Goal: Browse casually

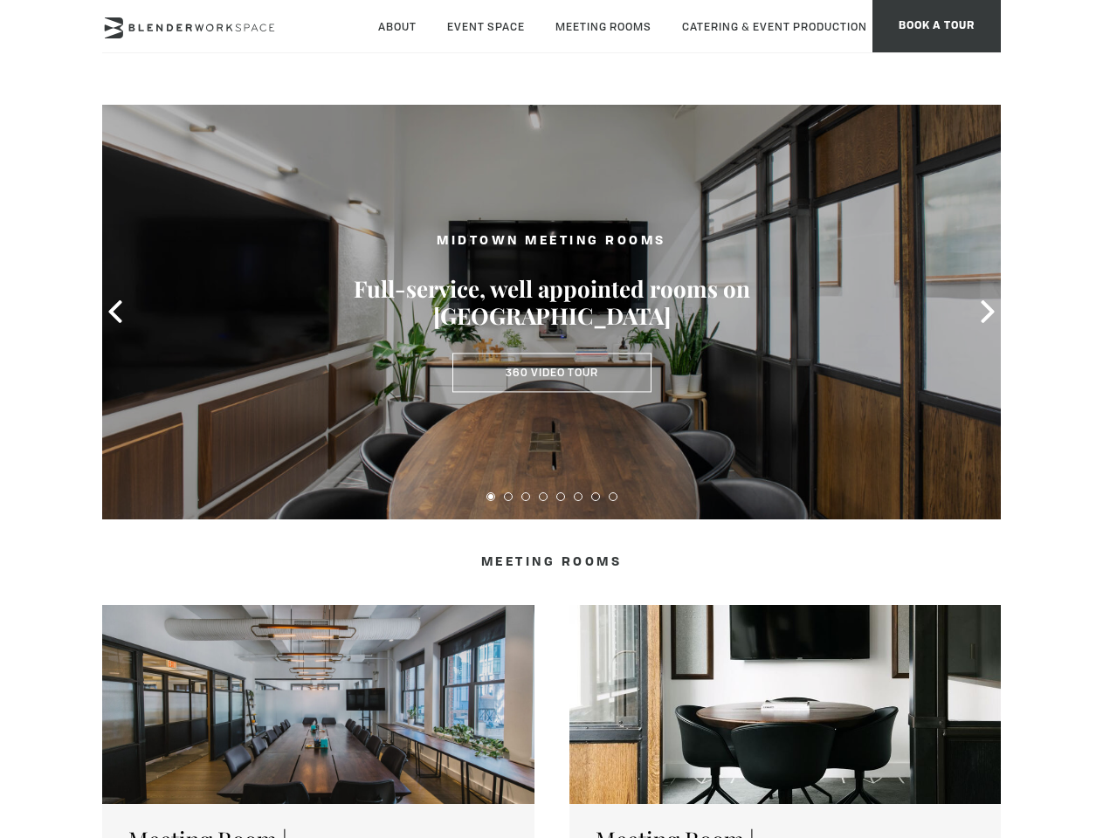
click at [115, 312] on icon at bounding box center [115, 311] width 23 height 23
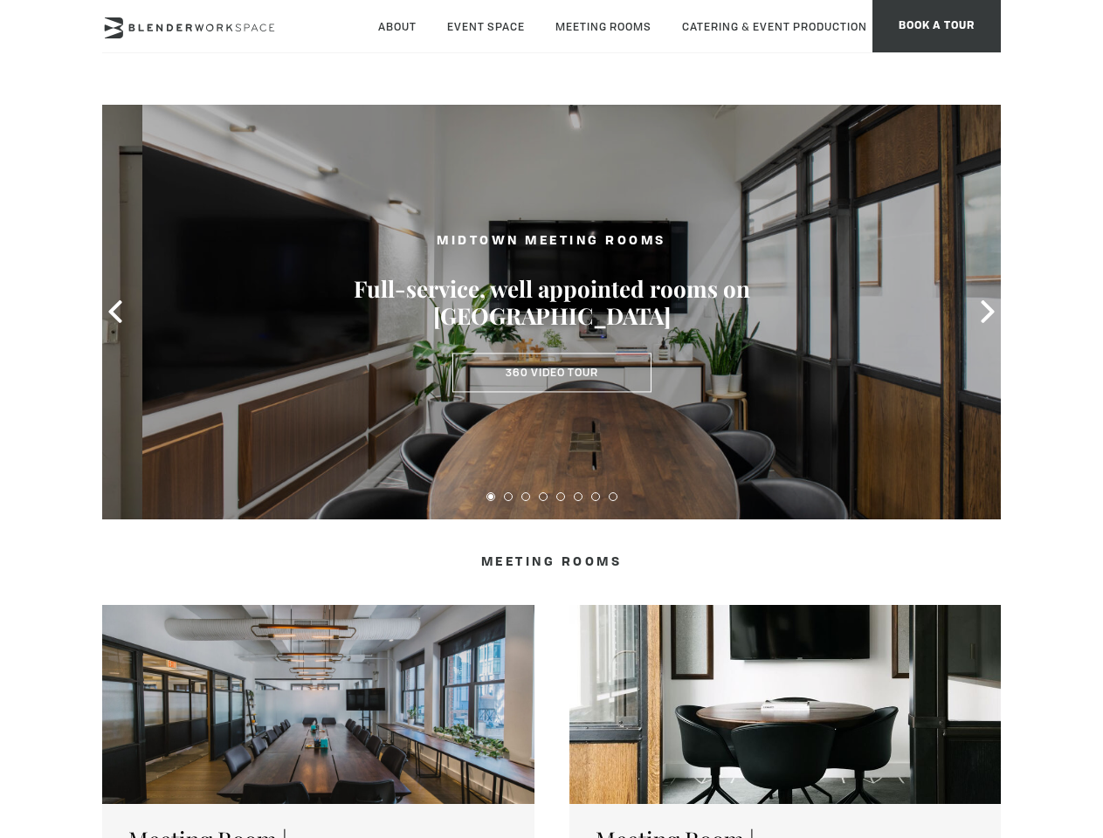
click at [988, 312] on icon at bounding box center [987, 311] width 23 height 23
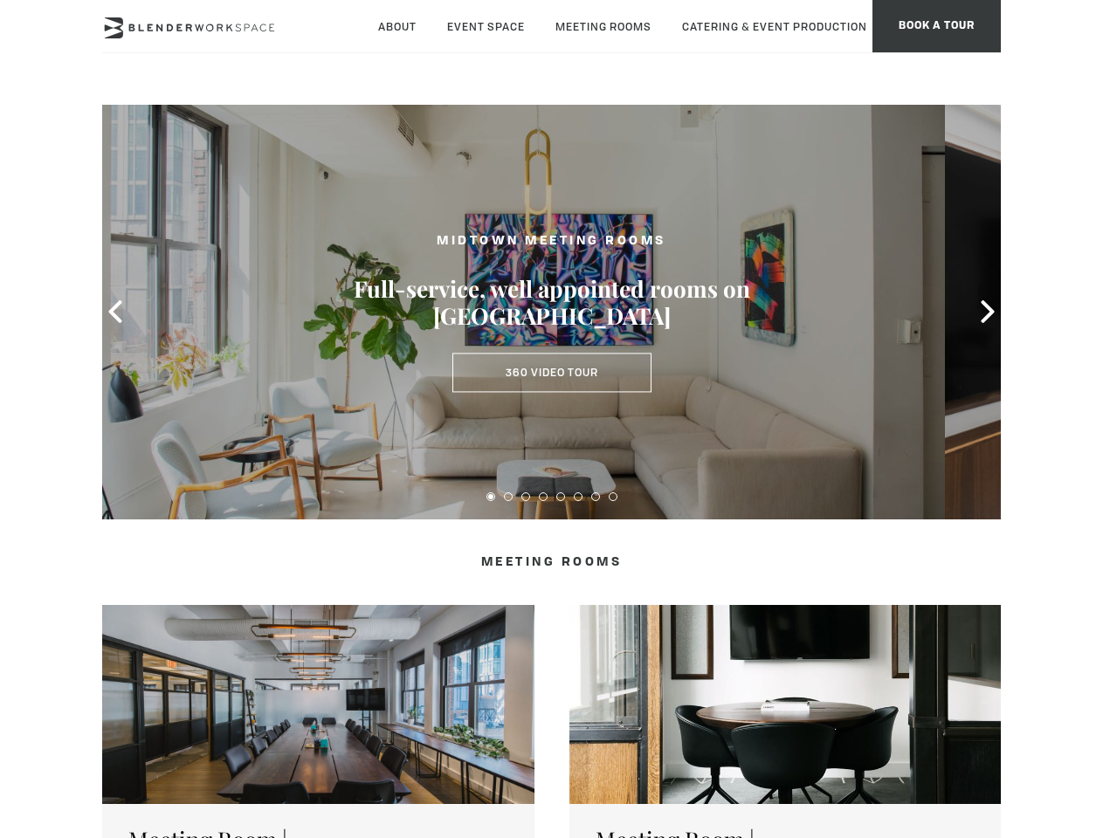
click at [491, 497] on button at bounding box center [490, 497] width 9 height 9
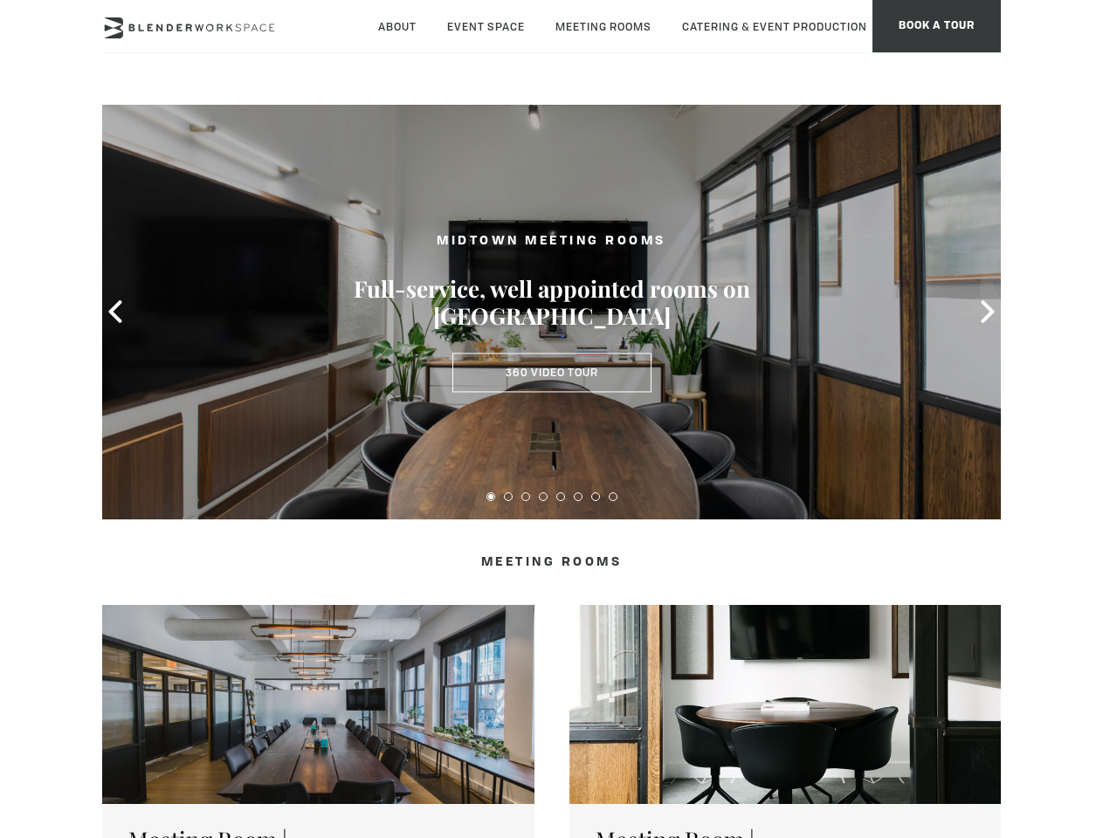
click at [508, 497] on button at bounding box center [508, 497] width 9 height 9
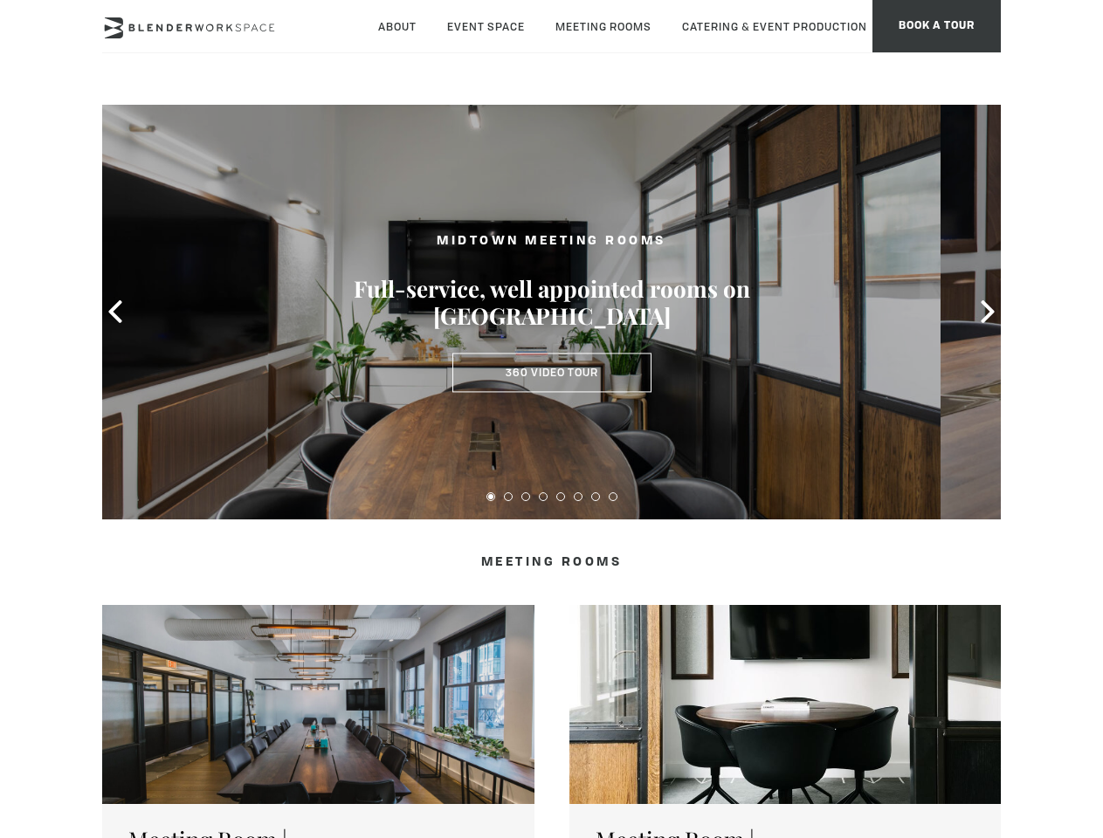
click at [526, 497] on button at bounding box center [525, 497] width 9 height 9
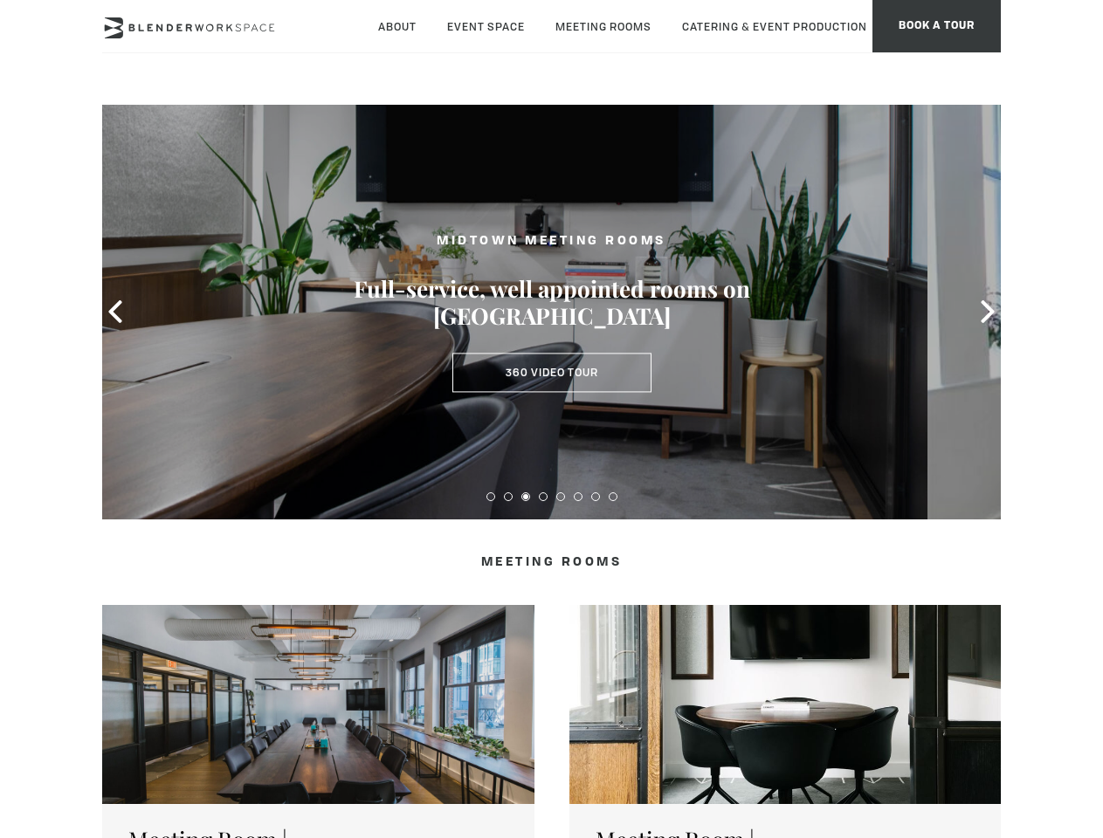
click at [543, 497] on button at bounding box center [543, 497] width 9 height 9
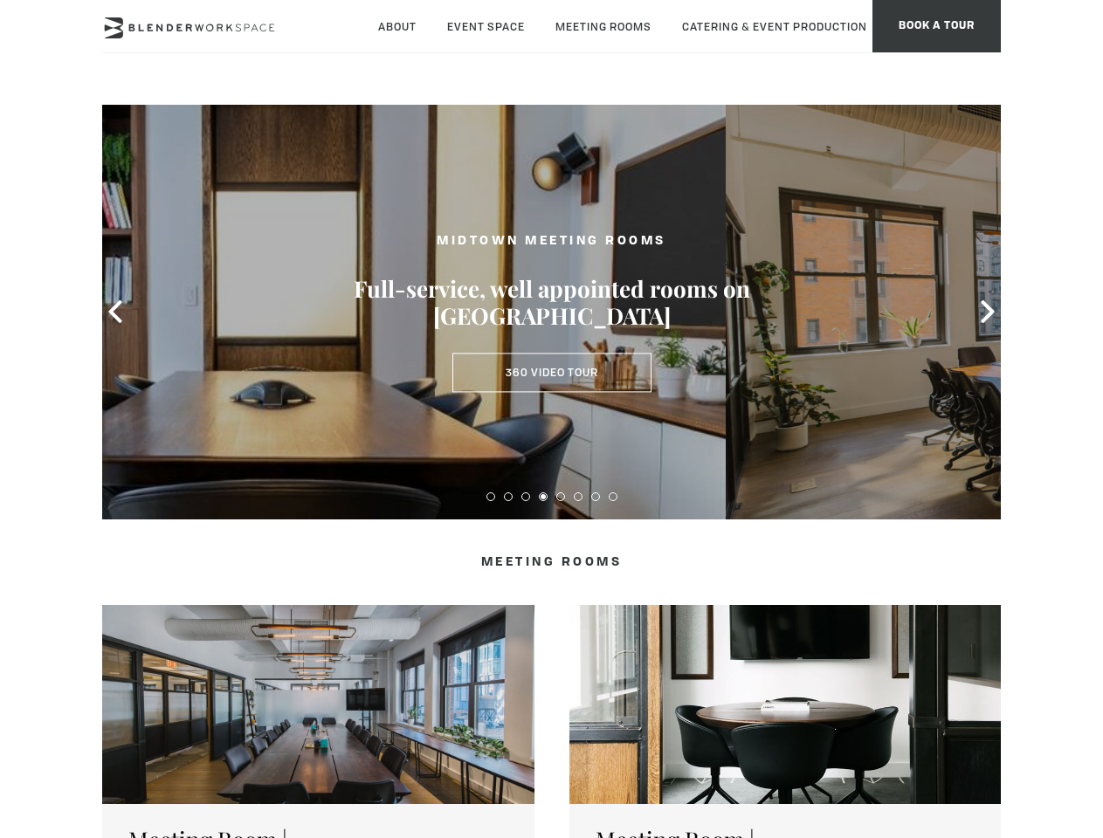
click at [561, 497] on button at bounding box center [560, 497] width 9 height 9
click at [578, 497] on button at bounding box center [578, 497] width 9 height 9
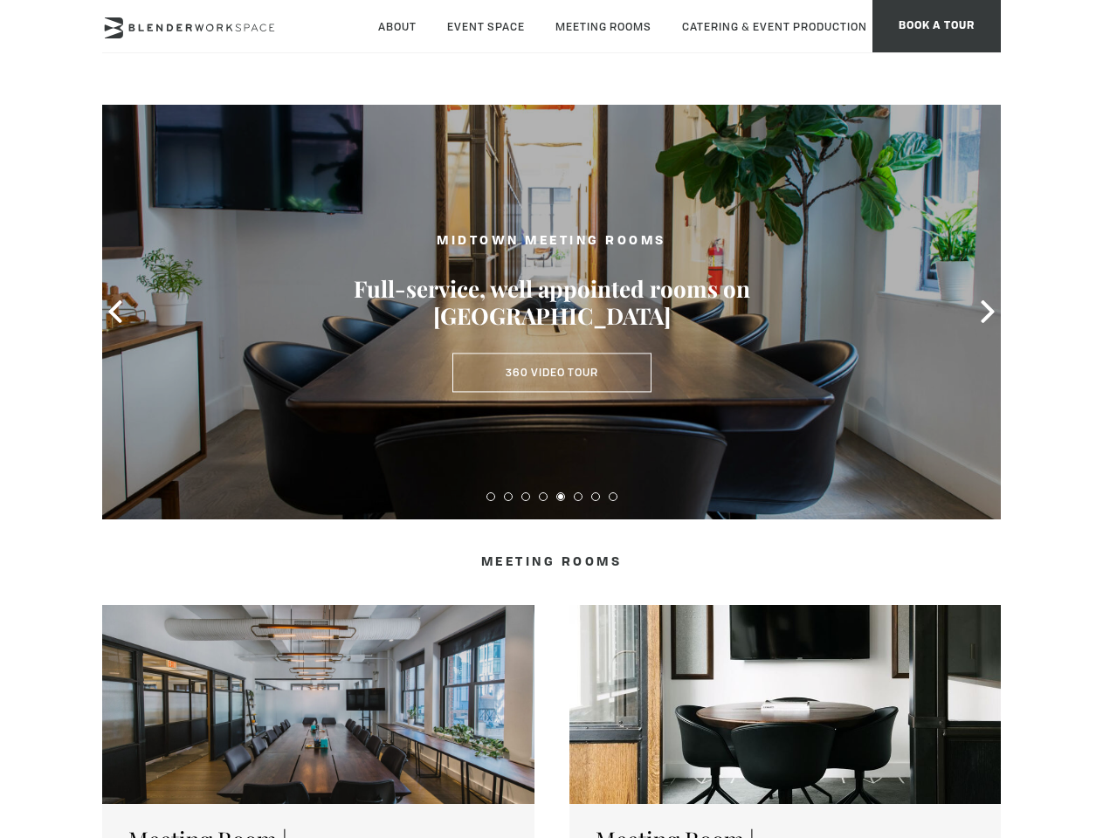
click at [596, 497] on button at bounding box center [595, 497] width 9 height 9
click at [613, 497] on button at bounding box center [613, 497] width 9 height 9
